Goal: Information Seeking & Learning: Learn about a topic

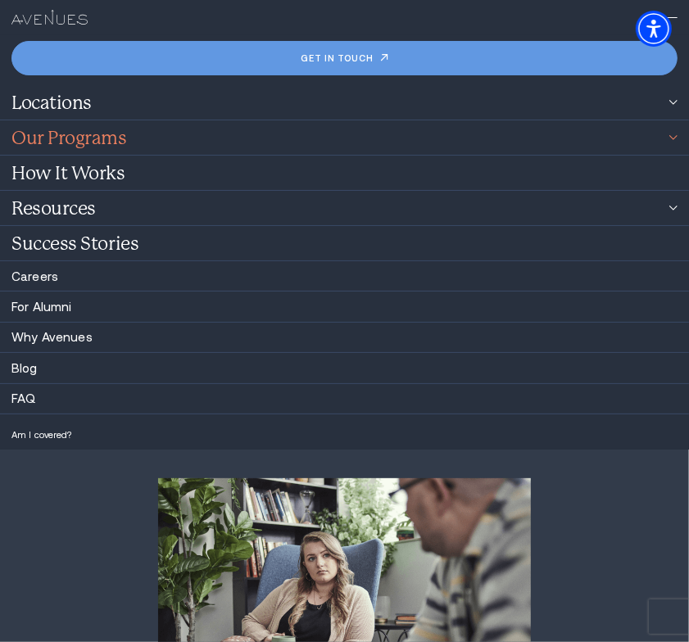
click at [179, 139] on link "Our Programs" at bounding box center [344, 137] width 689 height 34
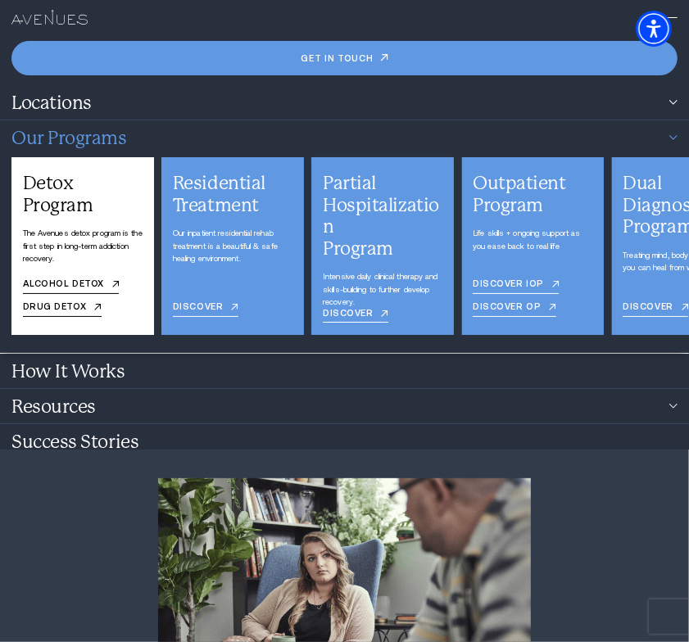
click at [57, 204] on div "Detox Program" at bounding box center [83, 193] width 120 height 43
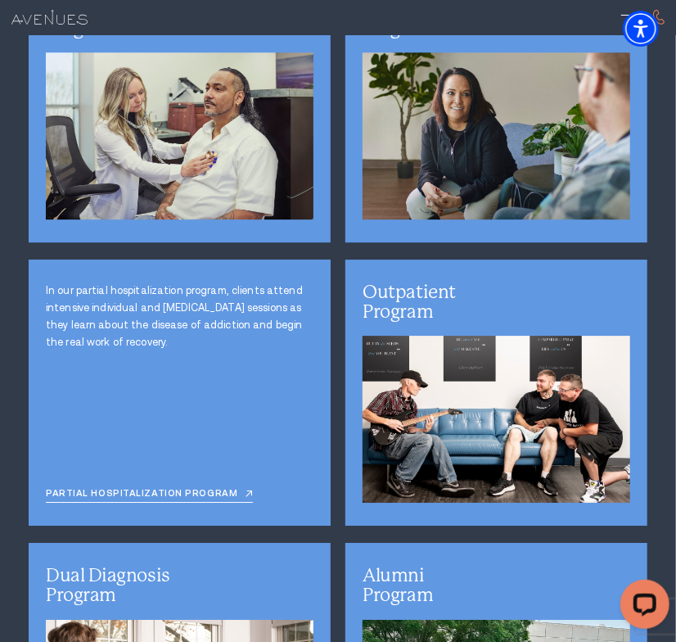
scroll to position [3603, 0]
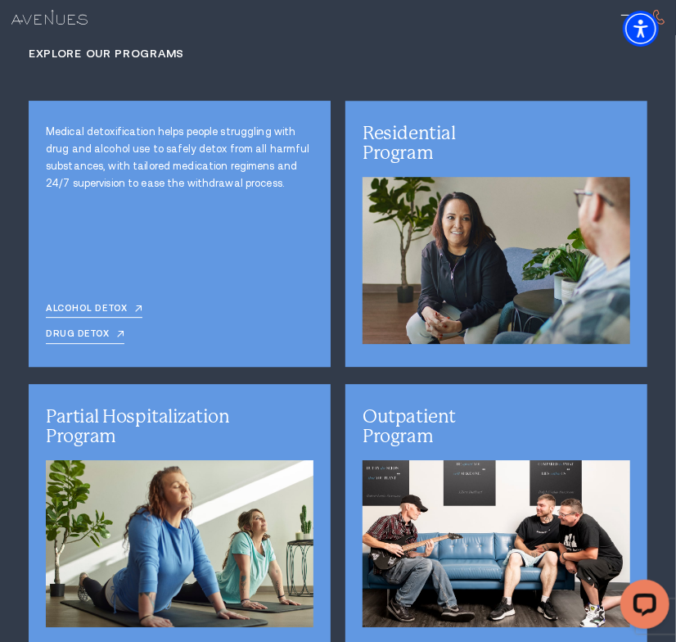
click at [206, 221] on div "Medical detoxification helps people struggling with drug and alcohol use to saf…" at bounding box center [180, 234] width 302 height 266
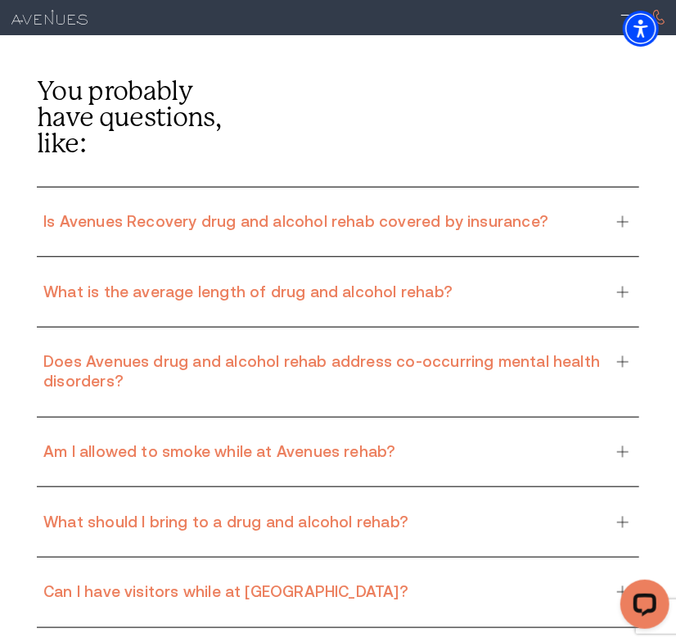
scroll to position [10888, 0]
